Goal: Find specific page/section

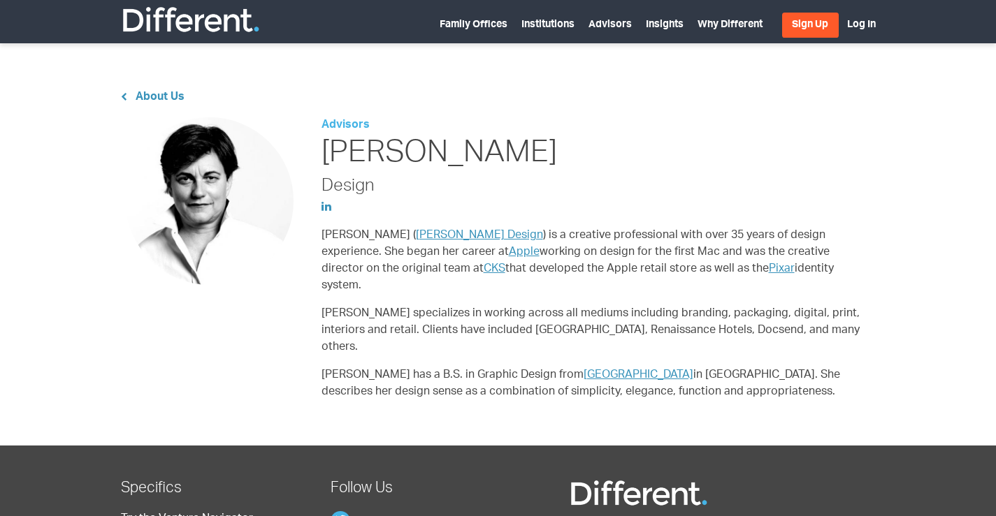
click at [218, 24] on img at bounding box center [191, 20] width 140 height 28
